Goal: Information Seeking & Learning: Learn about a topic

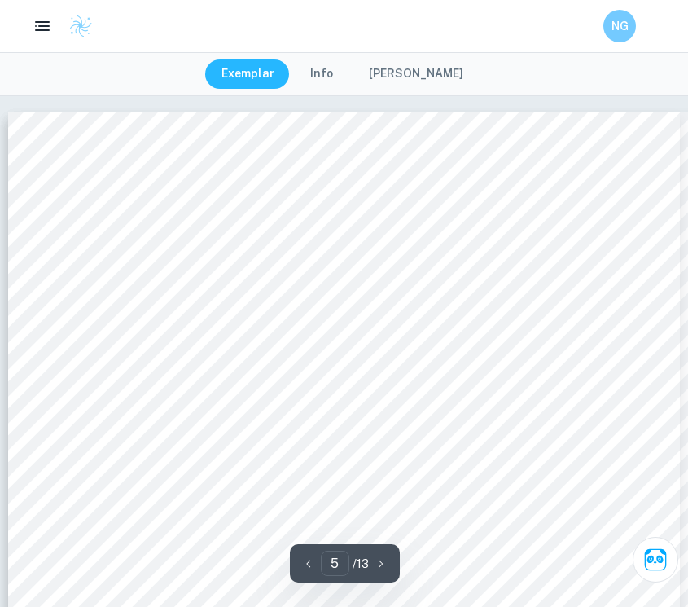
scroll to position [4486, 0]
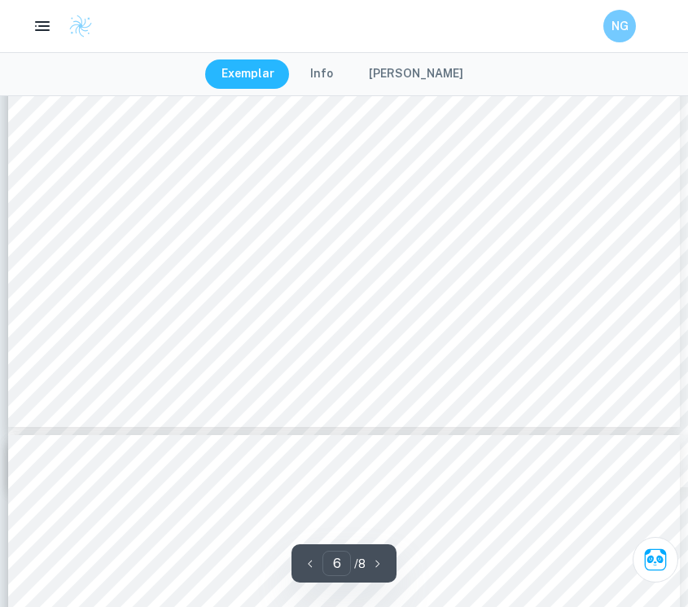
scroll to position [5160, 0]
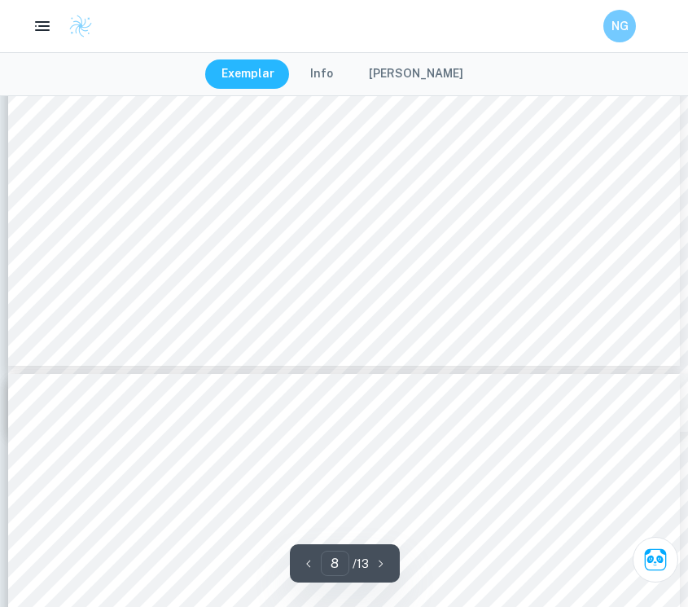
scroll to position [6983, 0]
